Goal: Information Seeking & Learning: Learn about a topic

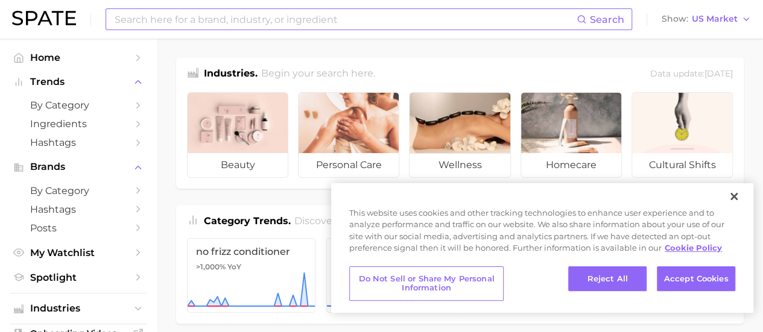
click at [359, 15] on input at bounding box center [344, 19] width 463 height 21
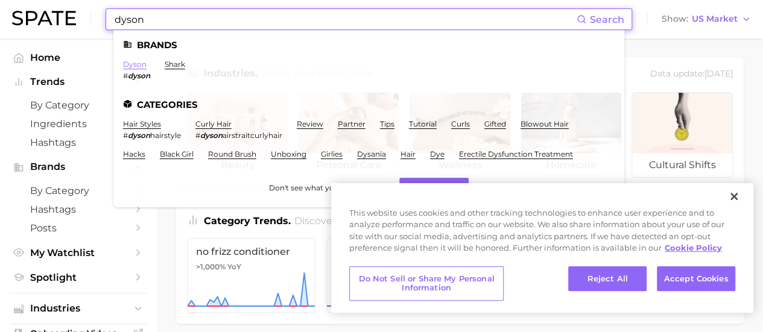
type input "dyson"
click at [131, 65] on link "dyson" at bounding box center [135, 64] width 24 height 9
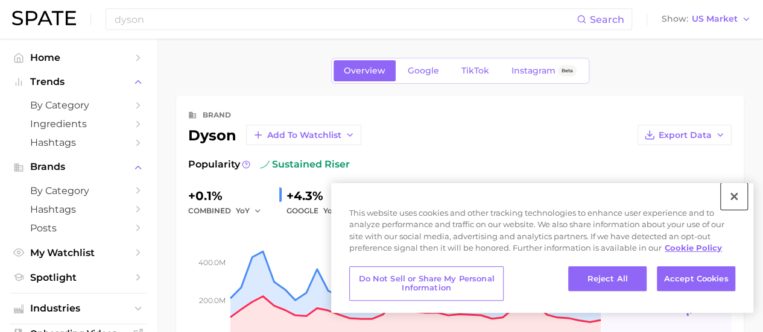
click at [735, 196] on button "Close" at bounding box center [734, 196] width 27 height 27
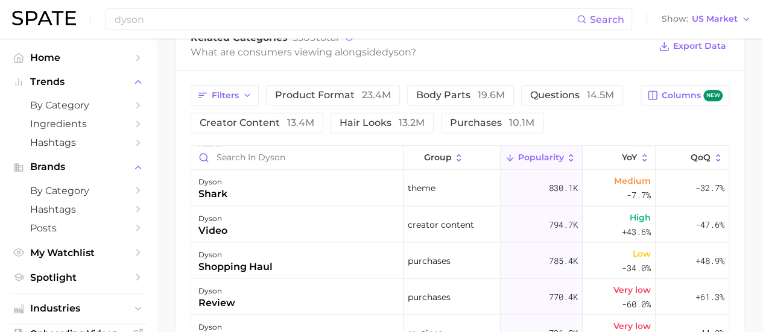
scroll to position [1146, 0]
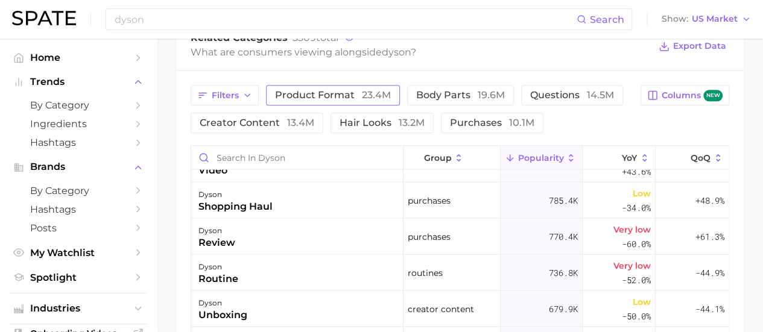
click at [332, 96] on span "product format 23.4m" at bounding box center [333, 95] width 116 height 10
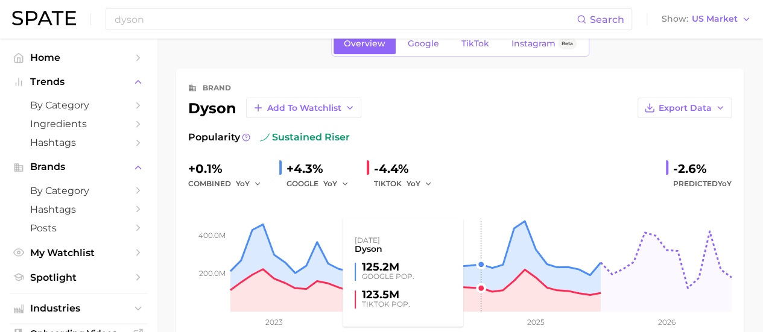
scroll to position [0, 0]
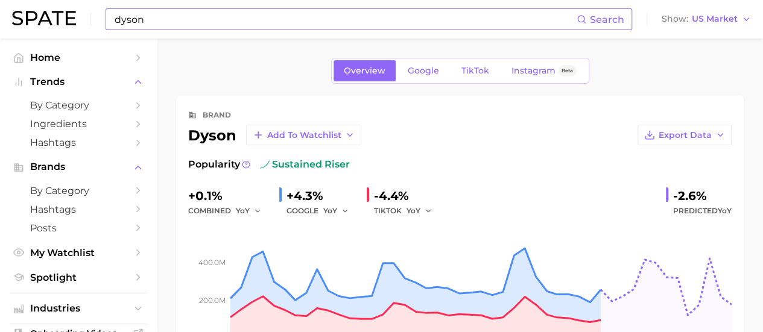
click at [237, 24] on input "dyson" at bounding box center [344, 19] width 463 height 21
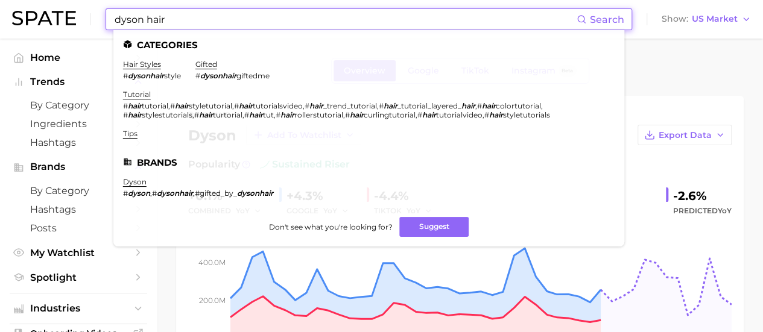
type input "dyson hair"
